Goal: Navigation & Orientation: Go to known website

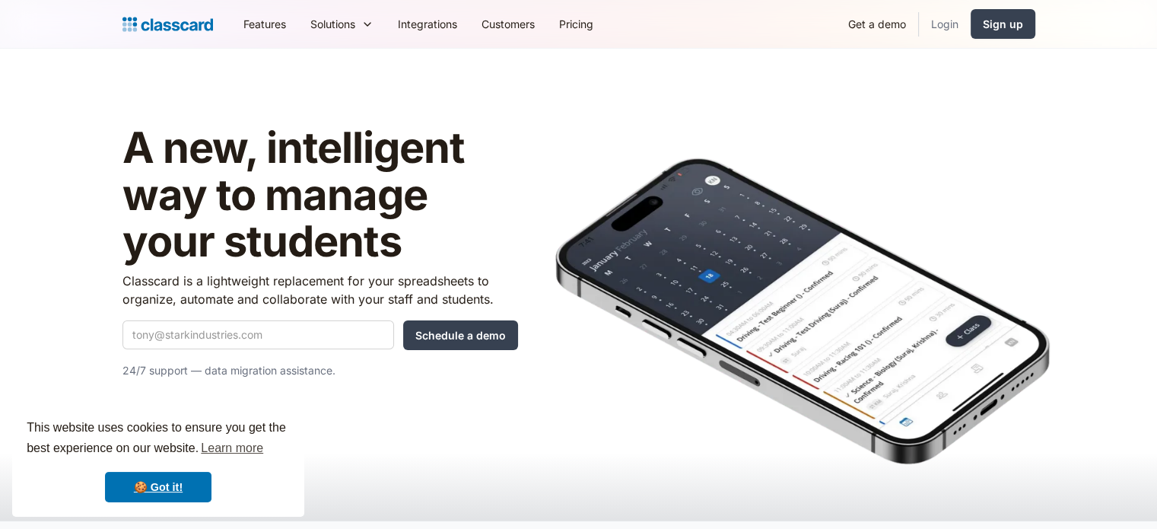
click at [951, 21] on link "Login" at bounding box center [945, 24] width 52 height 34
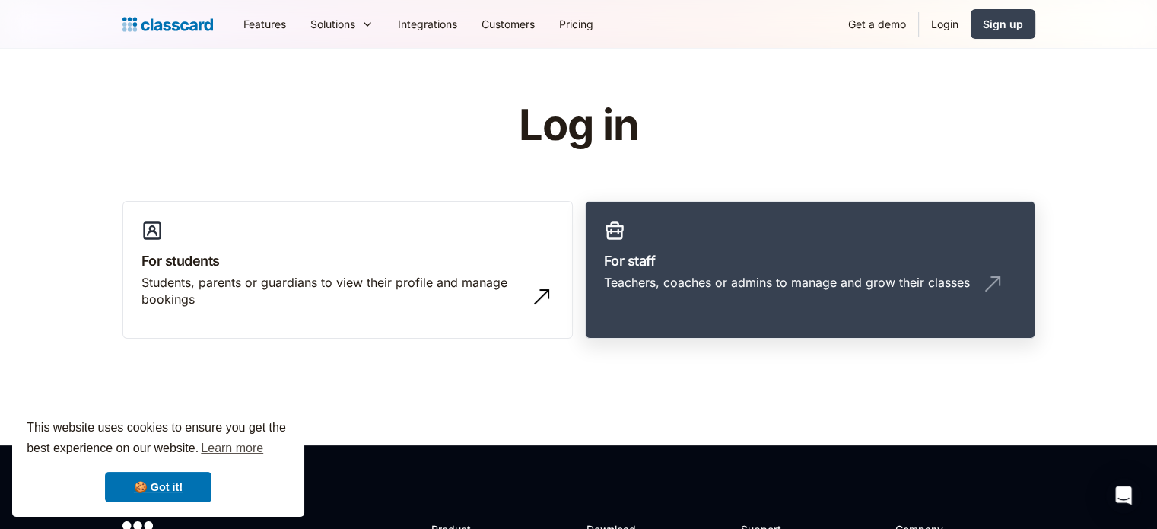
click at [754, 268] on h3 "For staff" at bounding box center [810, 260] width 412 height 21
